Goal: Task Accomplishment & Management: Manage account settings

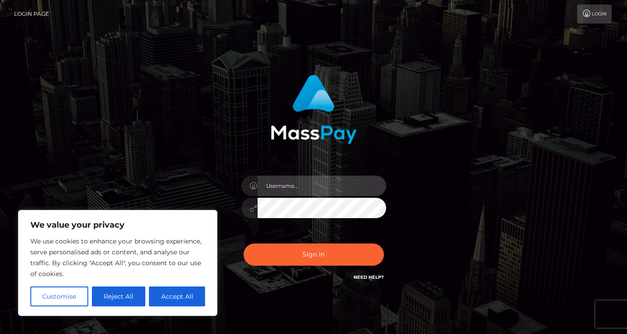
click at [297, 187] on input "text" at bounding box center [322, 186] width 129 height 20
drag, startPoint x: 297, startPoint y: 187, endPoint x: 328, endPoint y: 187, distance: 31.7
click at [297, 187] on input "text" at bounding box center [322, 186] width 129 height 20
type input "jasminedamien248@gmail.com"
click at [244, 244] on button "Sign in" at bounding box center [314, 255] width 140 height 22
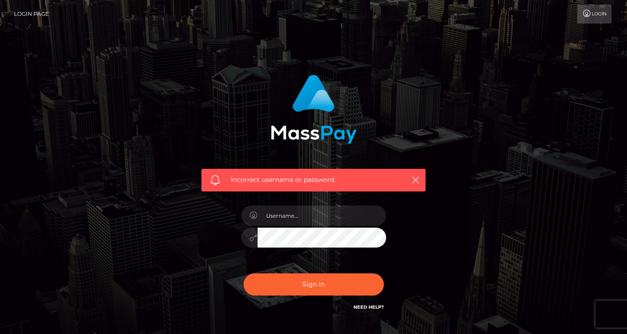
click at [352, 254] on div at bounding box center [314, 233] width 158 height 69
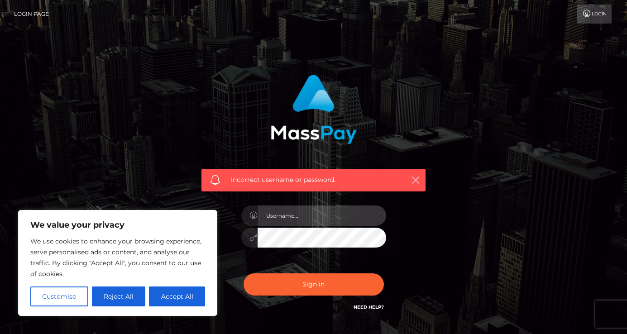
click at [319, 224] on input "text" at bounding box center [322, 216] width 129 height 20
type input "jasminedamien248@gmail.com"
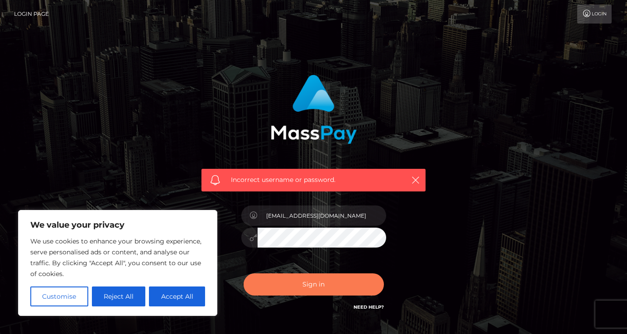
click at [359, 286] on button "Sign in" at bounding box center [314, 284] width 140 height 22
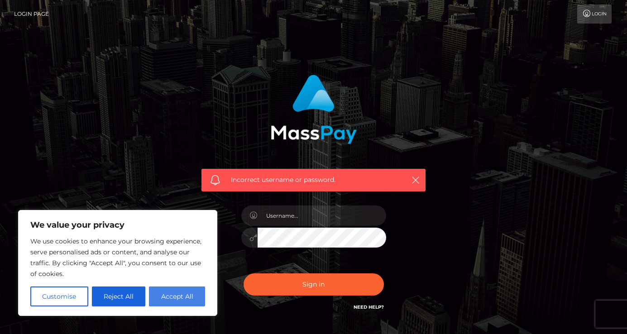
click at [187, 298] on button "Accept All" at bounding box center [177, 297] width 56 height 20
checkbox input "true"
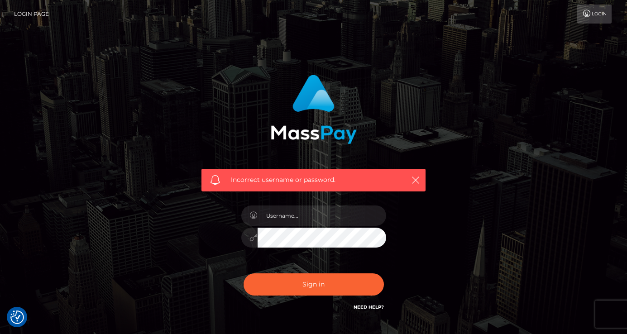
click at [326, 225] on div at bounding box center [314, 233] width 158 height 69
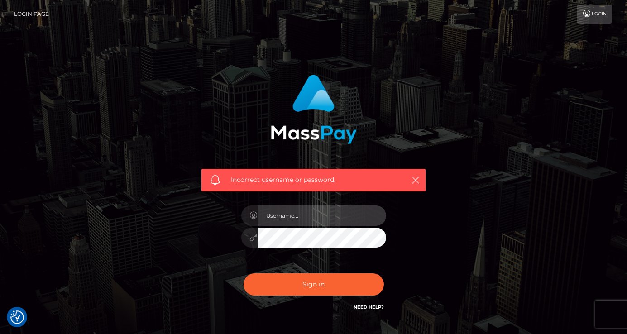
click at [315, 225] on input "text" at bounding box center [322, 216] width 129 height 20
type input "jasminedamien248@gmail.com"
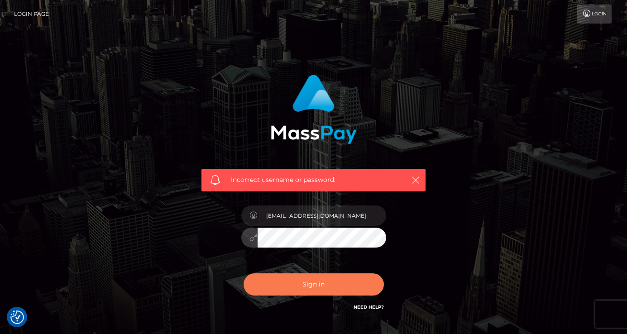
click at [353, 280] on button "Sign in" at bounding box center [314, 284] width 140 height 22
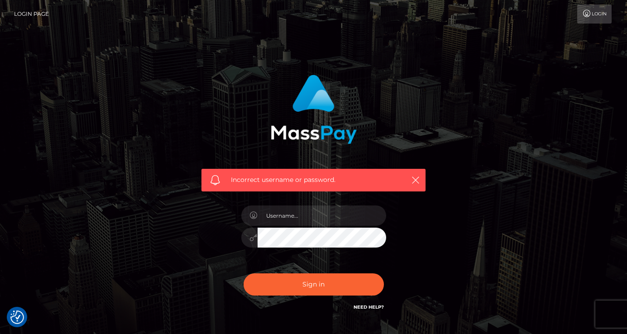
scroll to position [62, 0]
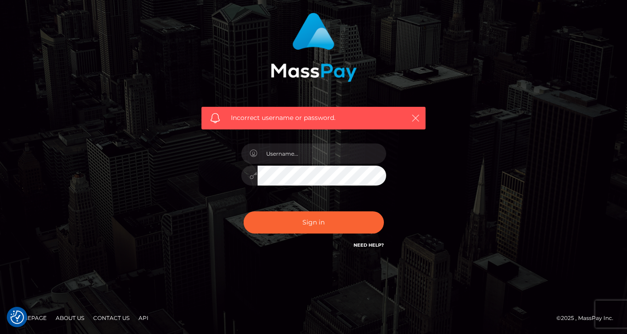
click at [414, 114] on icon "button" at bounding box center [415, 118] width 9 height 9
click at [335, 149] on input "text" at bounding box center [322, 154] width 129 height 20
click at [415, 116] on icon "button" at bounding box center [415, 118] width 9 height 9
click at [324, 144] on input "text" at bounding box center [322, 154] width 129 height 20
type input "daryatafakori"
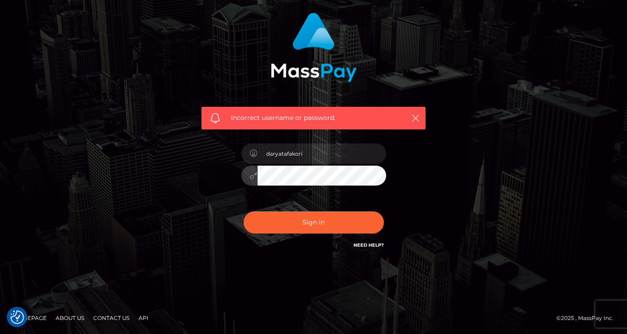
click at [244, 211] on button "Sign in" at bounding box center [314, 222] width 140 height 22
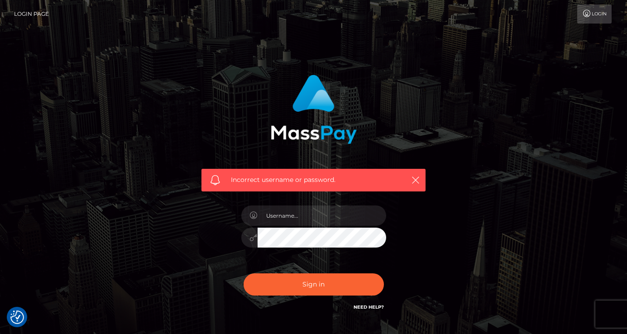
click at [37, 14] on link "Login Page" at bounding box center [31, 14] width 35 height 19
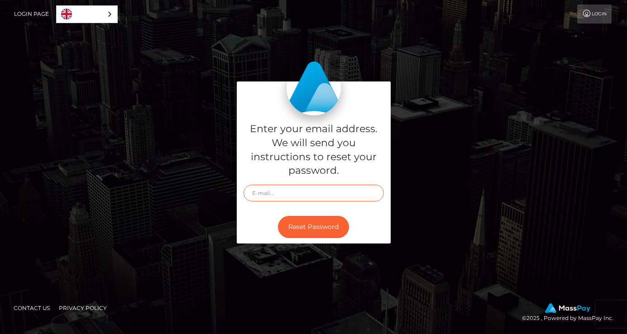
click at [278, 196] on input "text" at bounding box center [314, 193] width 140 height 17
click at [225, 225] on div "Enter your email address. We will send you instructions to reset your password.…" at bounding box center [314, 166] width 516 height 171
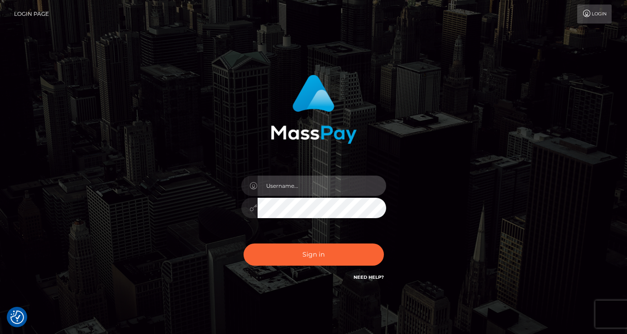
click at [287, 183] on input "text" at bounding box center [322, 186] width 129 height 20
type input "goddessjasmineee"
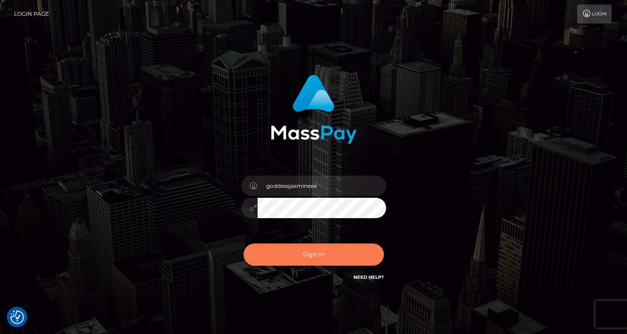
click at [312, 257] on button "Sign in" at bounding box center [314, 255] width 140 height 22
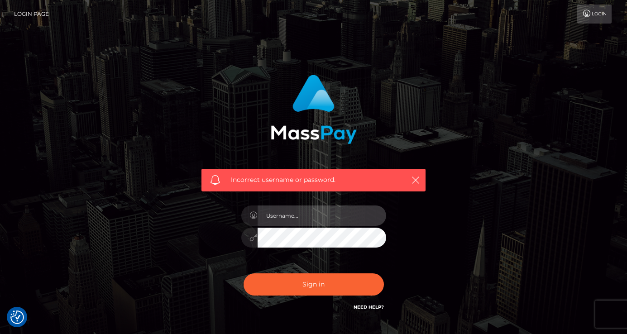
click at [314, 211] on input "text" at bounding box center [322, 216] width 129 height 20
type input "jasminedamien123"
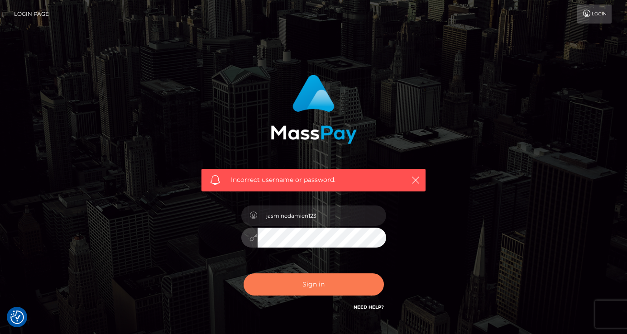
click at [368, 289] on button "Sign in" at bounding box center [314, 284] width 140 height 22
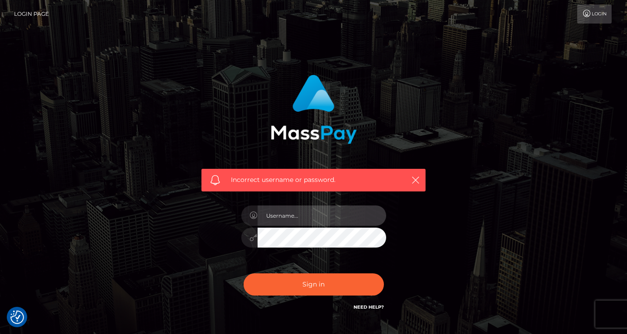
click at [326, 214] on input "text" at bounding box center [322, 216] width 129 height 20
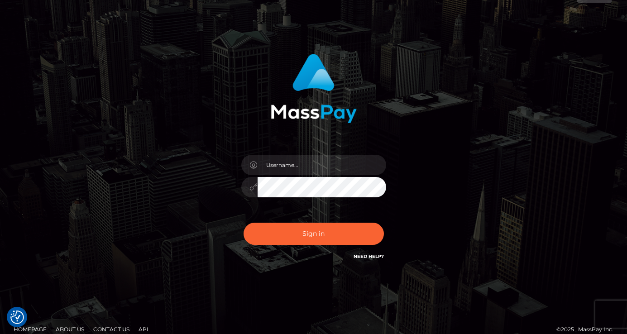
scroll to position [32, 0]
